Goal: Task Accomplishment & Management: Use online tool/utility

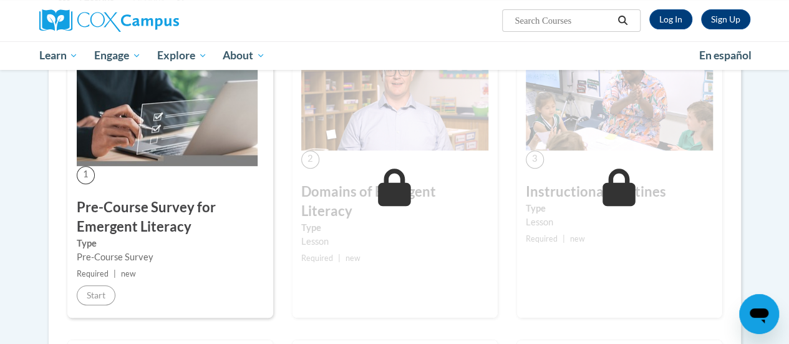
scroll to position [251, 0]
click at [669, 20] on link "Log In" at bounding box center [671, 19] width 43 height 20
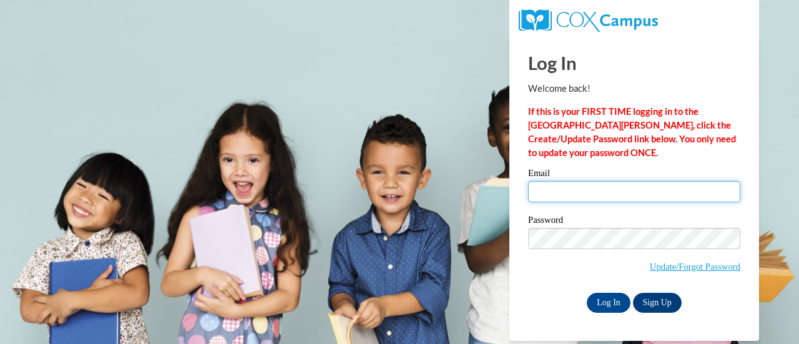
click at [650, 186] on input "Email" at bounding box center [634, 191] width 212 height 21
type input "e050597@muscogee.k12.ga.us"
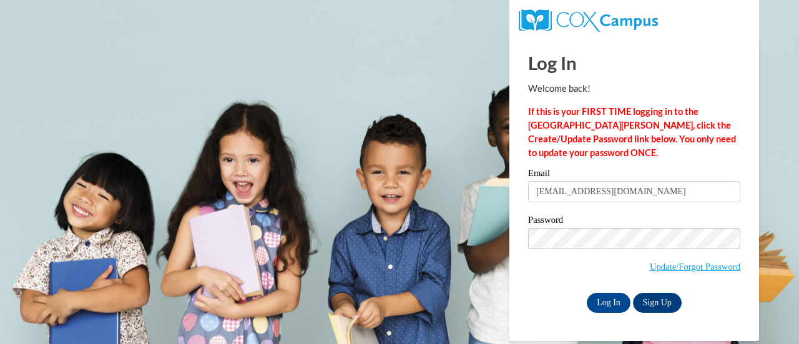
click at [610, 298] on input "Log In" at bounding box center [609, 303] width 44 height 20
click at [612, 306] on input "Log In" at bounding box center [609, 303] width 44 height 20
click at [603, 302] on input "Log In" at bounding box center [609, 303] width 44 height 20
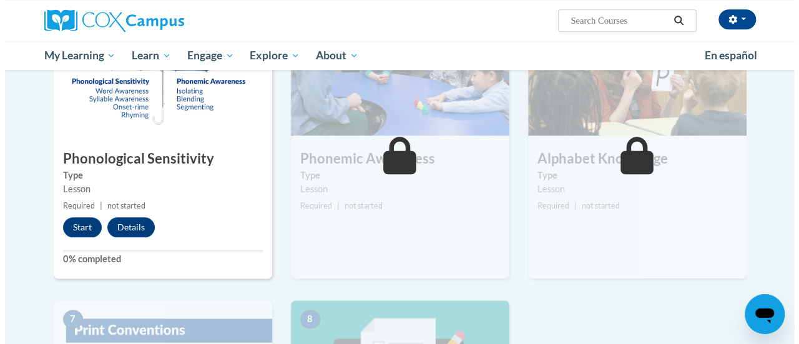
scroll to position [629, 0]
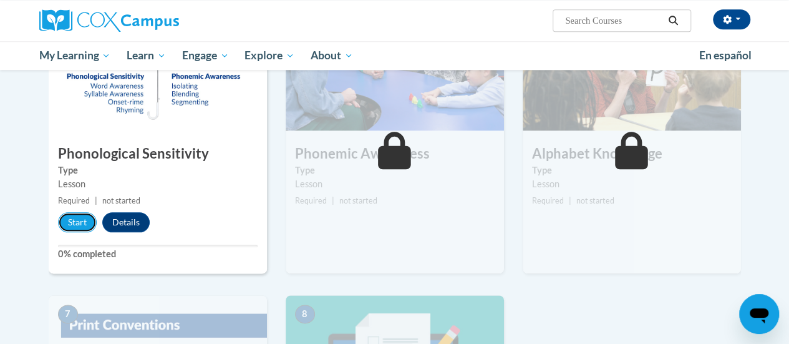
click at [85, 221] on button "Start" at bounding box center [77, 222] width 39 height 20
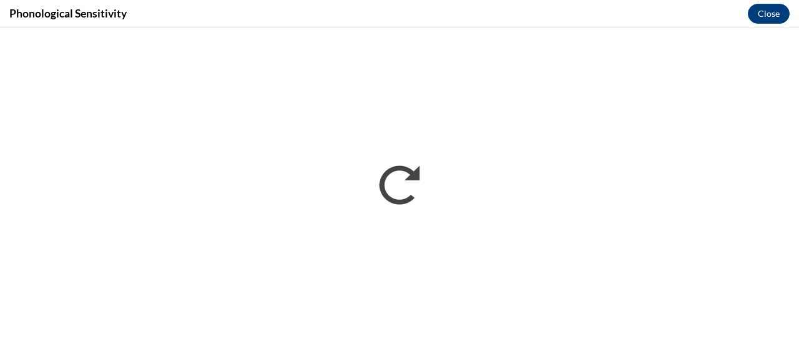
scroll to position [0, 0]
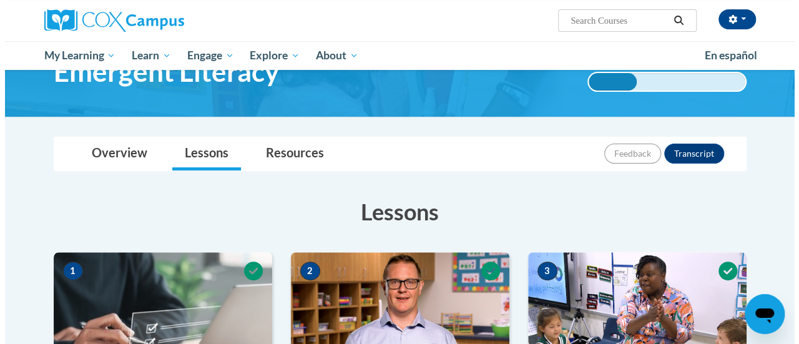
scroll to position [629, 0]
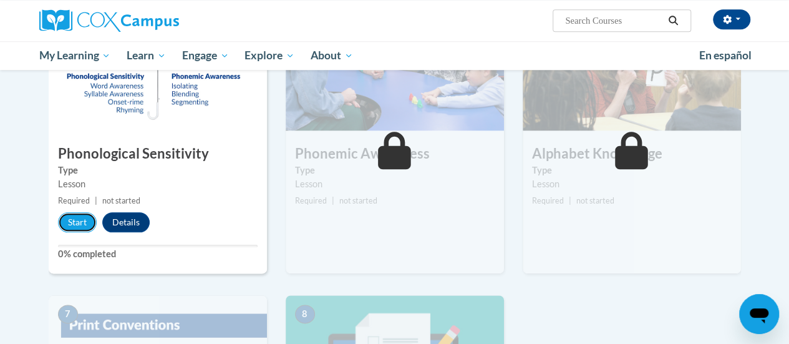
click at [74, 218] on button "Start" at bounding box center [77, 222] width 39 height 20
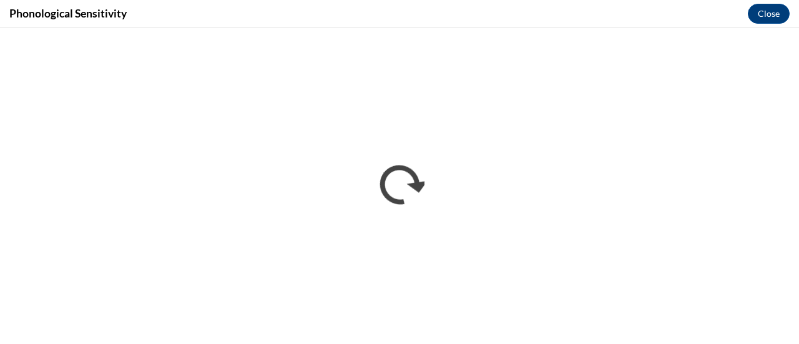
scroll to position [0, 0]
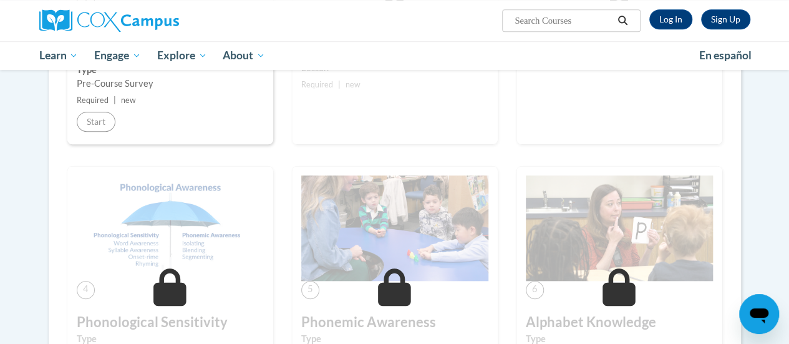
scroll to position [430, 0]
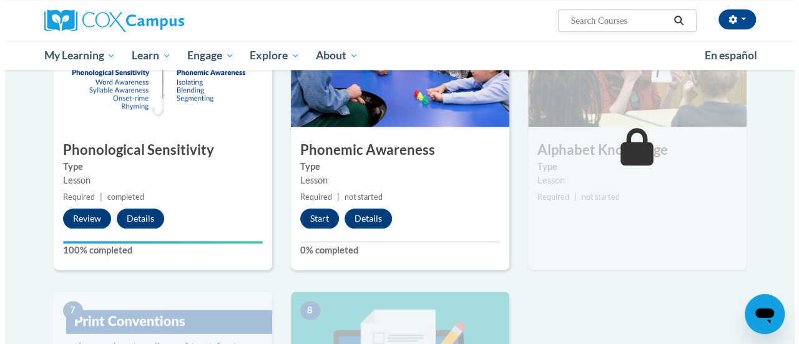
scroll to position [635, 0]
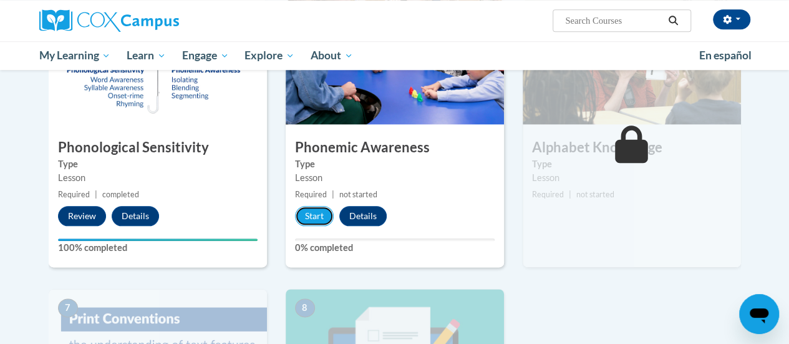
click at [307, 220] on button "Start" at bounding box center [314, 216] width 39 height 20
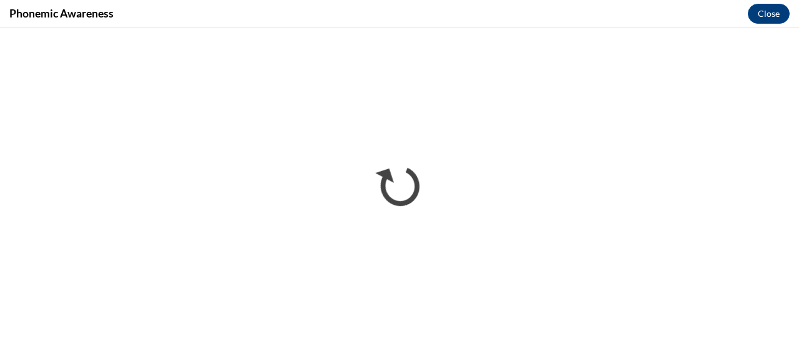
scroll to position [0, 0]
